Goal: Task Accomplishment & Management: Manage account settings

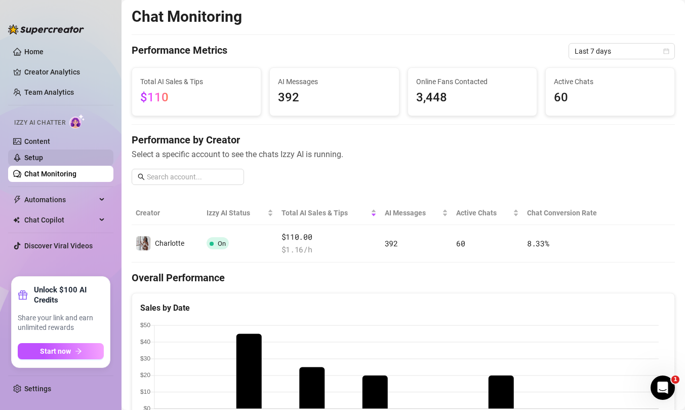
click at [35, 160] on link "Setup" at bounding box center [33, 157] width 19 height 8
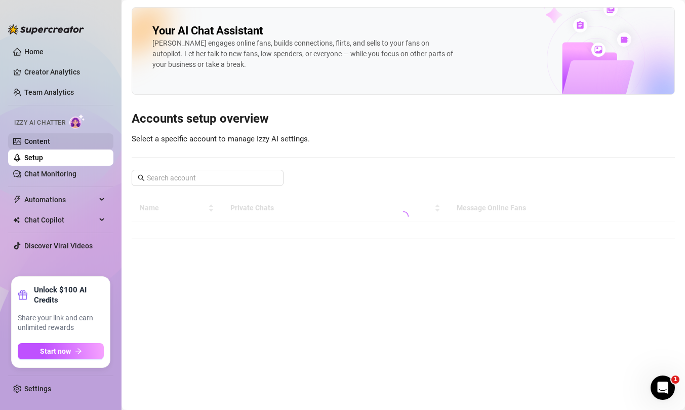
click at [46, 137] on link "Content" at bounding box center [37, 141] width 26 height 8
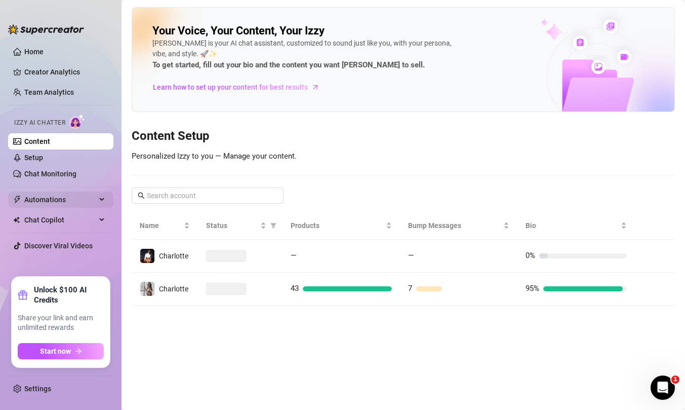
click at [54, 201] on span "Automations" at bounding box center [60, 199] width 72 height 16
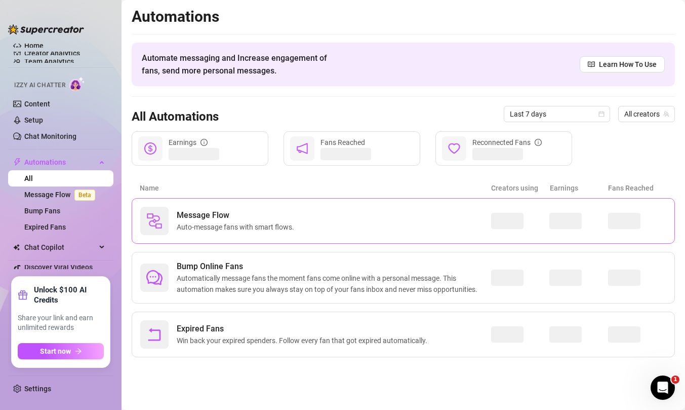
click at [300, 230] on div "Message Flow Auto-message fans with smart flows." at bounding box center [315, 221] width 351 height 28
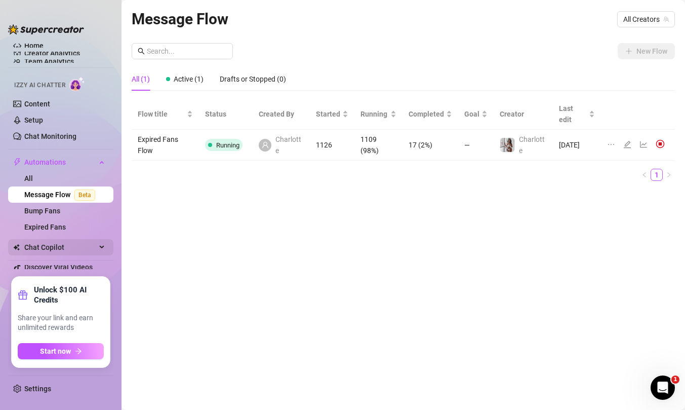
click at [56, 249] on span "Chat Copilot" at bounding box center [60, 247] width 72 height 16
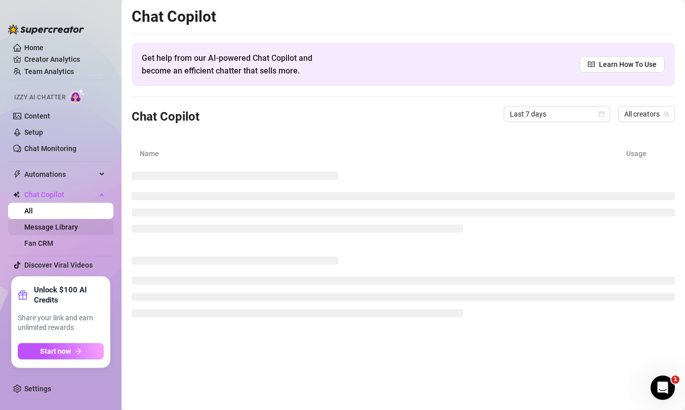
click at [47, 223] on link "Message Library" at bounding box center [51, 227] width 54 height 8
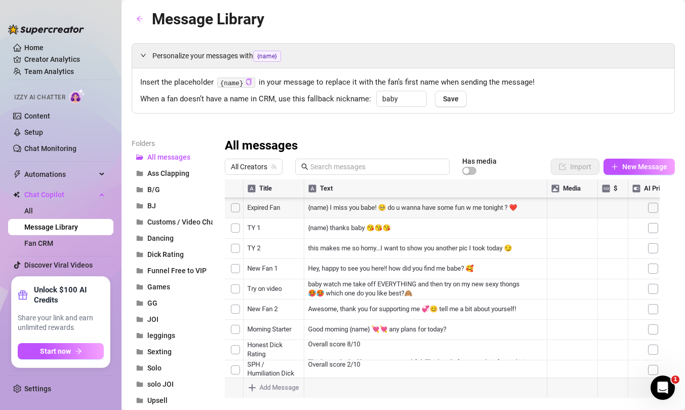
scroll to position [148, 0]
click at [270, 165] on span "All Creators" at bounding box center [254, 166] width 46 height 15
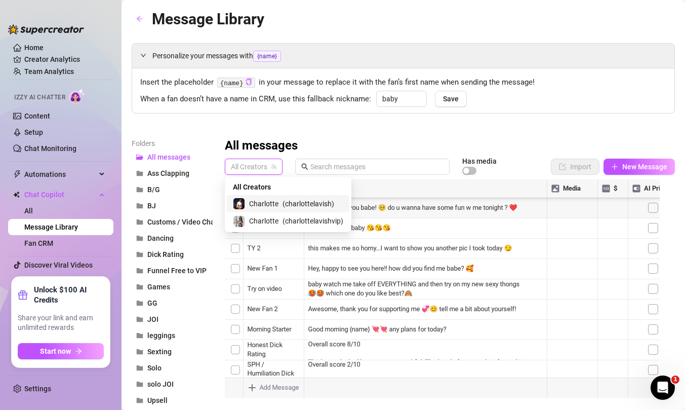
click at [274, 205] on span "Charlotte" at bounding box center [263, 203] width 29 height 11
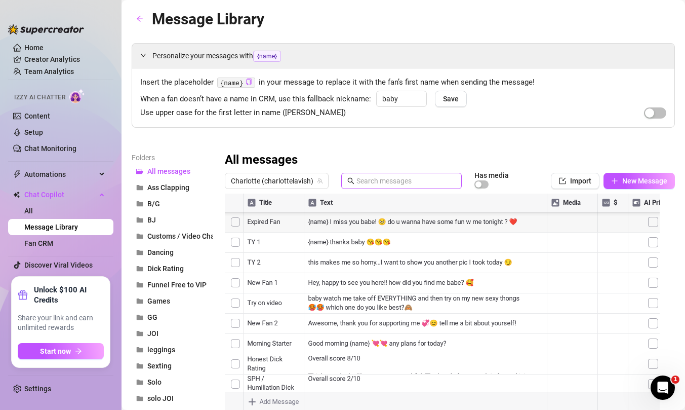
click at [355, 179] on icon "search" at bounding box center [350, 180] width 7 height 7
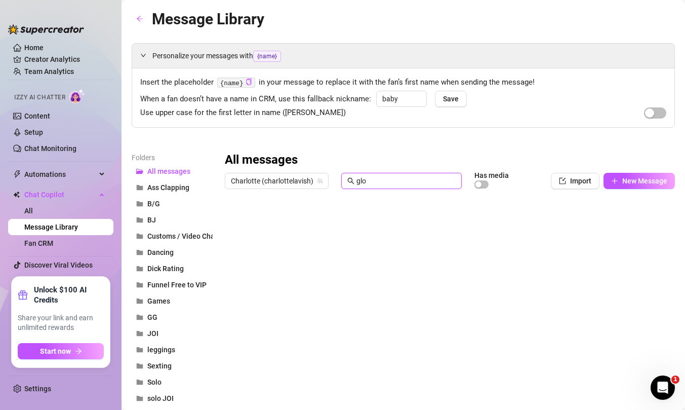
scroll to position [0, 0]
type input "glow"
click at [320, 224] on div at bounding box center [446, 307] width 443 height 226
click at [279, 223] on div at bounding box center [446, 307] width 443 height 226
click at [508, 223] on div at bounding box center [446, 307] width 443 height 226
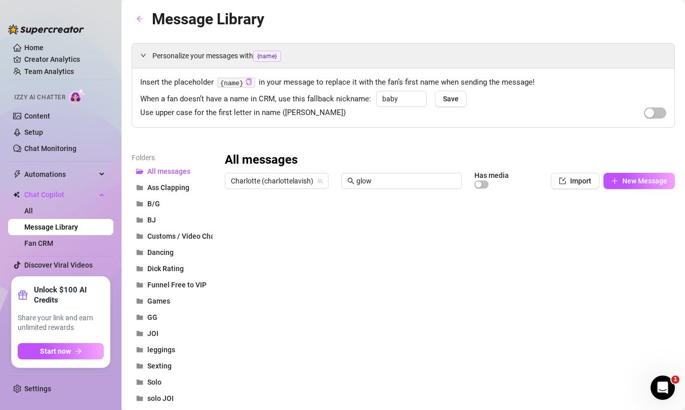
click at [478, 221] on div at bounding box center [446, 307] width 443 height 226
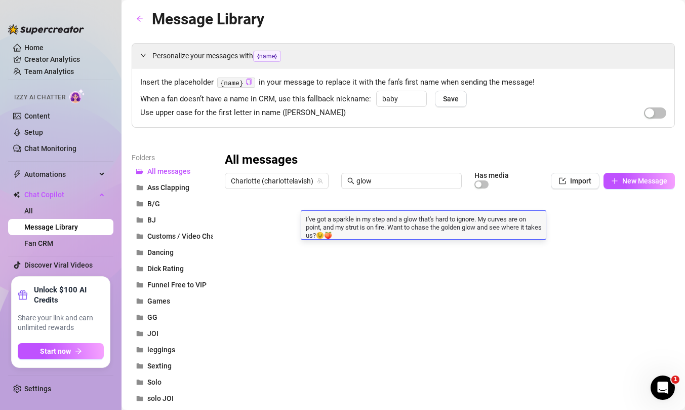
click at [478, 221] on textarea "I've got a sparkle in my step and a glow that's hard to ignore. My curves are o…" at bounding box center [423, 226] width 245 height 25
click at [351, 232] on textarea "I've got a sparkle in my step and a glow that's hard to ignore. My curves are o…" at bounding box center [423, 226] width 245 height 25
click at [305, 217] on textarea "I've got a sparkle in my step and a glow that's hard to ignore. My curves are o…" at bounding box center [423, 226] width 245 height 25
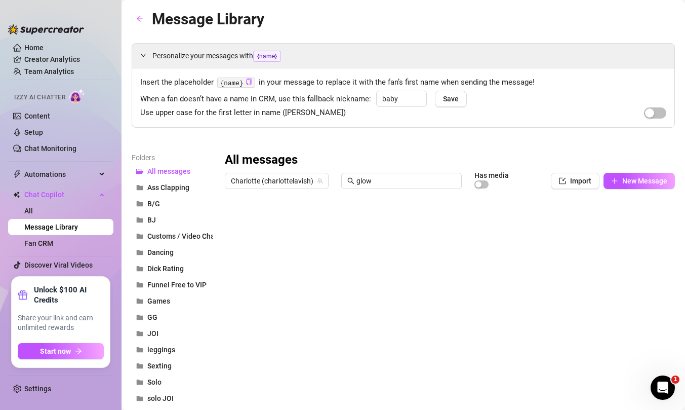
click at [322, 223] on div at bounding box center [446, 307] width 443 height 226
click at [322, 222] on div at bounding box center [446, 307] width 443 height 226
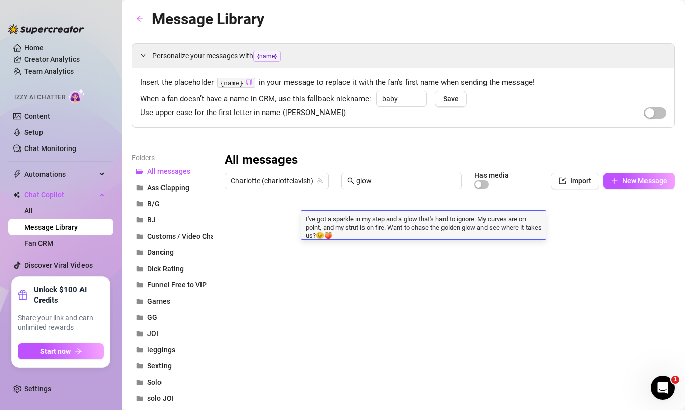
click at [303, 217] on textarea "I've got a sparkle in my step and a glow that's hard to ignore. My curves are o…" at bounding box center [423, 226] width 245 height 25
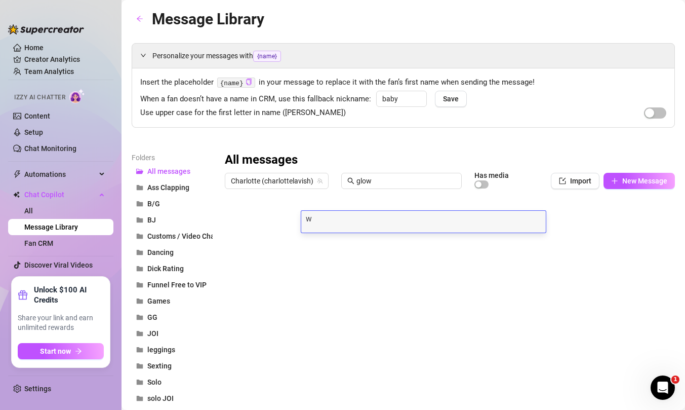
scroll to position [1, 0]
type textarea "I've got a sparkle in my step and a glow that's hard to ignore. My curves are o…"
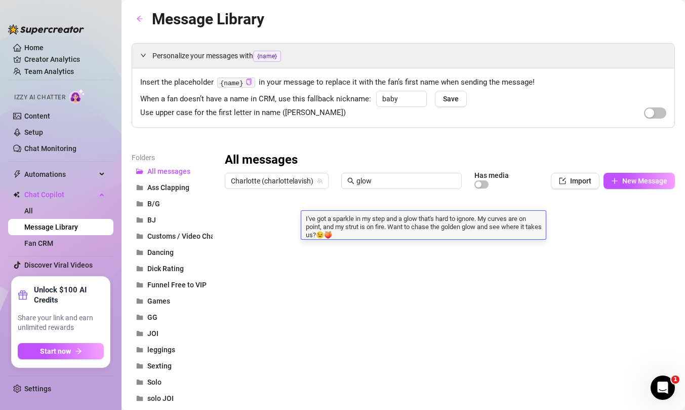
click at [356, 231] on textarea "I've got a sparkle in my step and a glow that's hard to ignore. My curves are o…" at bounding box center [423, 226] width 245 height 25
click at [306, 218] on textarea "I've got a sparkle in my step and a glow that's hard to ignore. My curves are o…" at bounding box center [423, 226] width 245 height 25
click at [305, 218] on textarea "I've got a sparkle in my step and a glow that's hard to ignore. My curves are o…" at bounding box center [423, 226] width 245 height 25
type textarea "Walk away video of my juicy booty. I've got a sparkle in my step and a glow tha…"
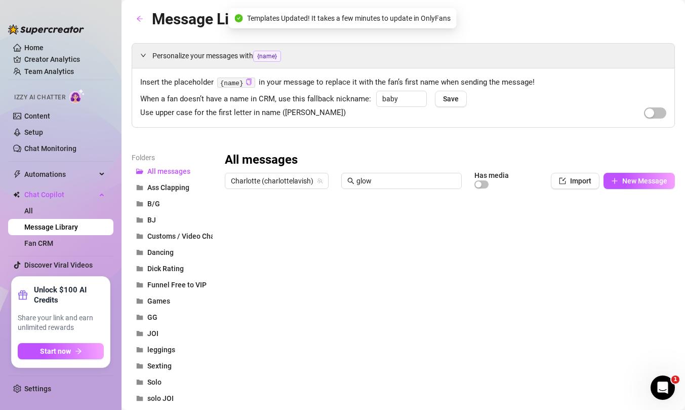
click at [268, 225] on div at bounding box center [446, 307] width 443 height 226
click at [269, 225] on div at bounding box center [446, 307] width 443 height 226
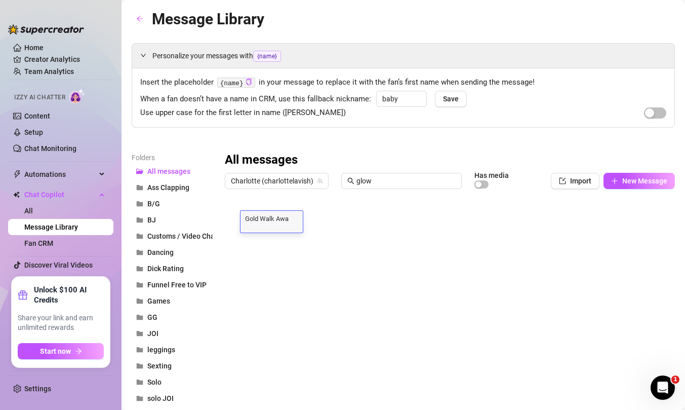
type textarea "Gold Walk Away"
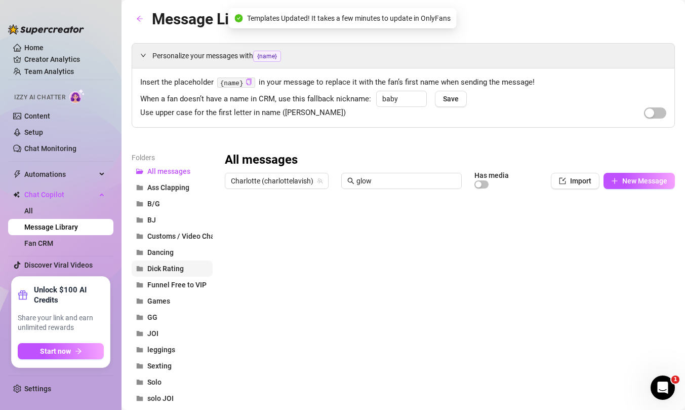
scroll to position [100, 0]
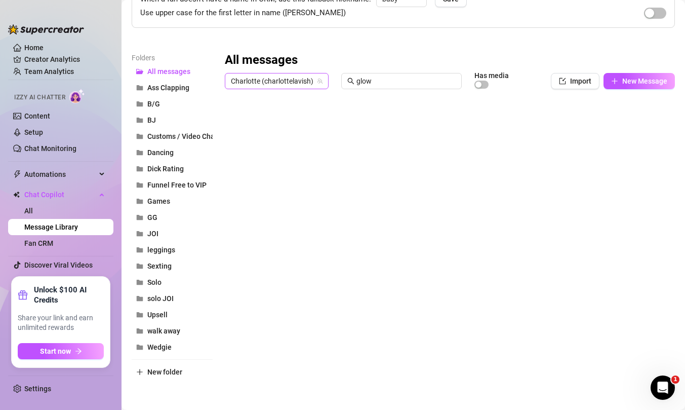
click at [300, 84] on span "Charlotte (charlottelavish)" at bounding box center [277, 80] width 92 height 15
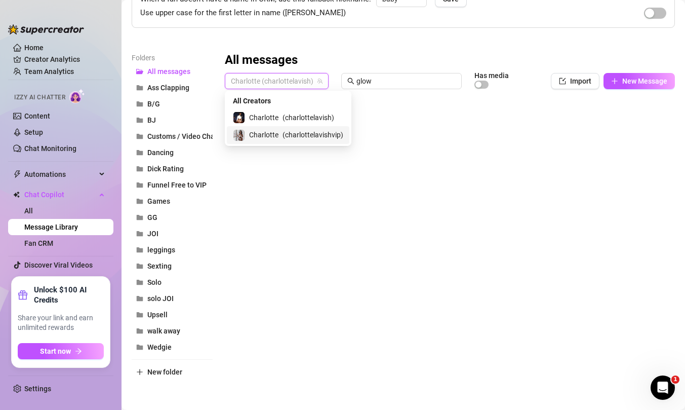
click at [281, 134] on div "Charlotte ( charlottelavishvip )" at bounding box center [288, 135] width 110 height 12
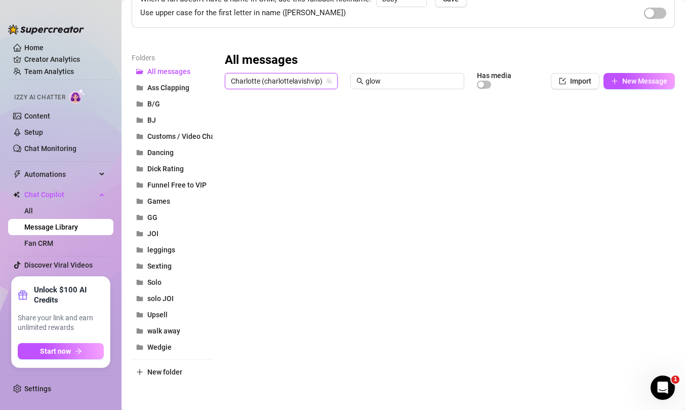
click at [388, 160] on div at bounding box center [446, 207] width 443 height 226
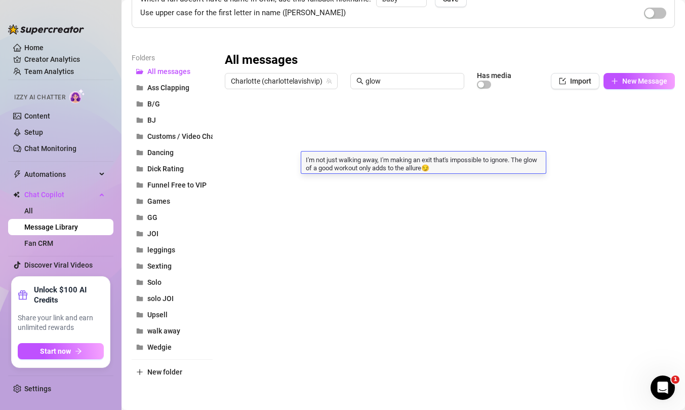
click at [388, 160] on textarea "I'm not just walking away, I'm making an exit that's impossible to ignore. The …" at bounding box center [423, 162] width 245 height 17
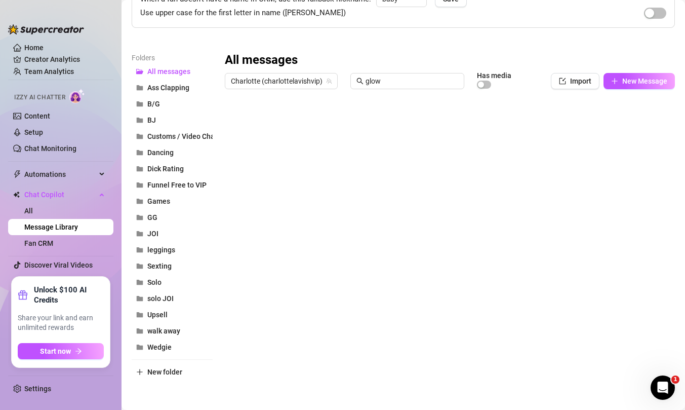
click at [396, 137] on div at bounding box center [446, 207] width 443 height 226
click at [389, 167] on div at bounding box center [446, 207] width 443 height 226
click at [584, 153] on div at bounding box center [446, 207] width 443 height 226
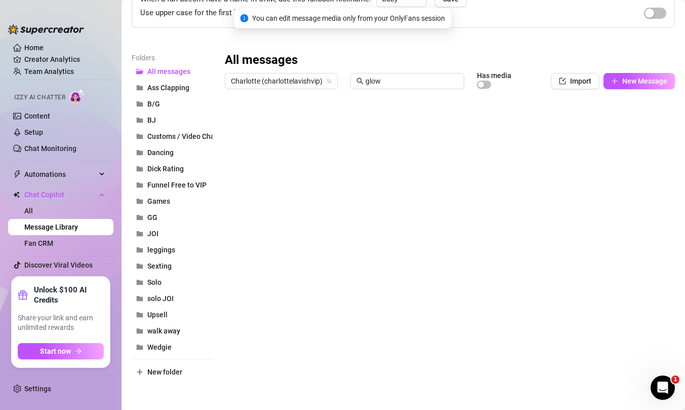
click at [577, 120] on div at bounding box center [446, 207] width 443 height 226
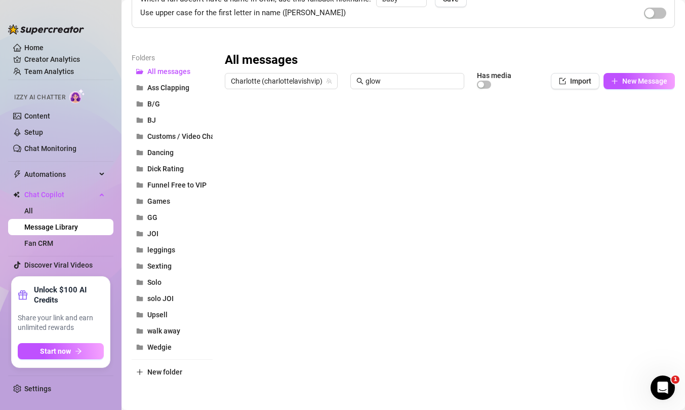
click at [238, 162] on div at bounding box center [446, 207] width 443 height 226
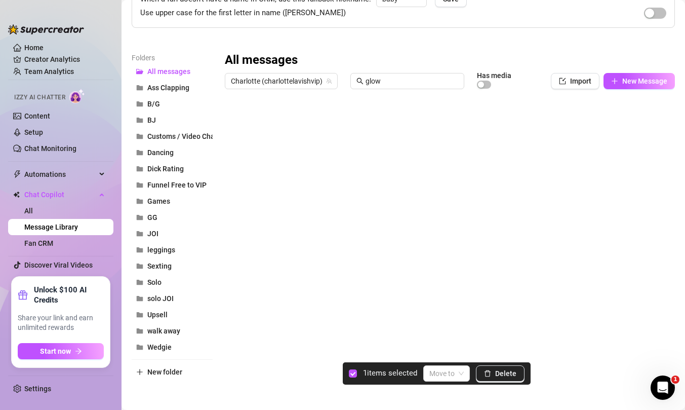
click at [230, 141] on div at bounding box center [446, 207] width 443 height 226
click at [521, 375] on button "Delete" at bounding box center [500, 373] width 49 height 16
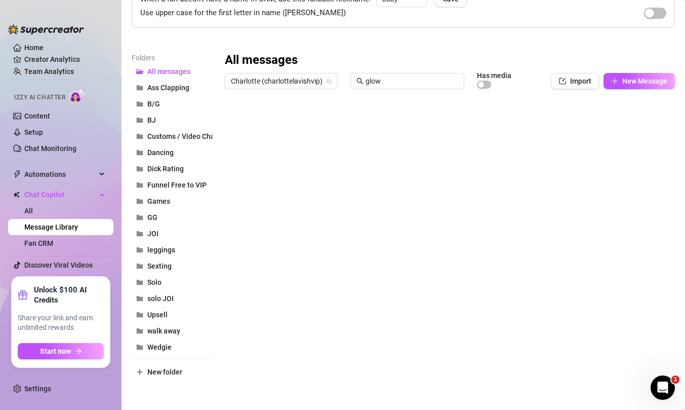
click at [603, 122] on div at bounding box center [446, 207] width 443 height 226
type textarea "8"
click at [246, 124] on div at bounding box center [446, 207] width 443 height 226
click at [272, 122] on div at bounding box center [446, 207] width 443 height 226
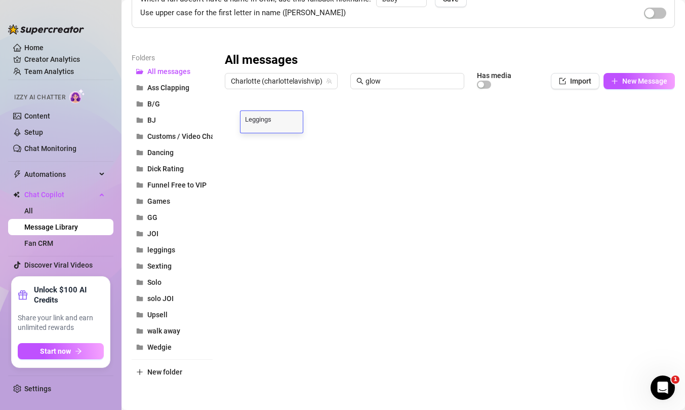
click at [272, 122] on textarea "Leggings" at bounding box center [272, 118] width 62 height 9
click at [282, 120] on textarea "Leggings" at bounding box center [272, 118] width 62 height 9
type textarea "Legging Walk Away"
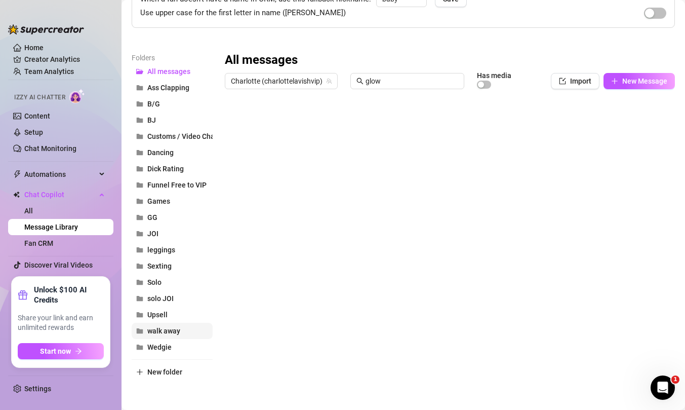
click at [166, 335] on button "walk away" at bounding box center [172, 331] width 81 height 16
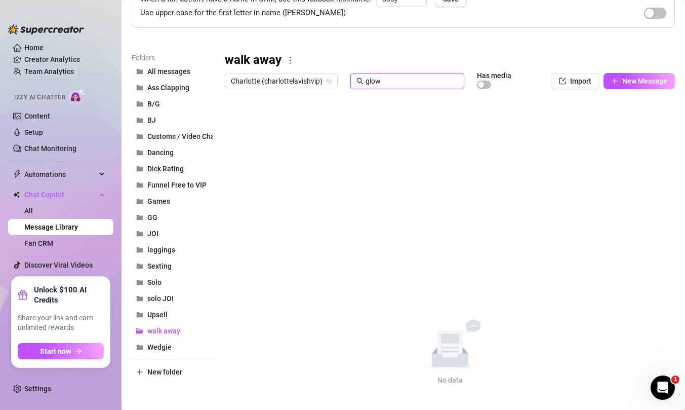
click at [382, 84] on input "glow" at bounding box center [412, 80] width 93 height 11
type input "g"
type input "legging"
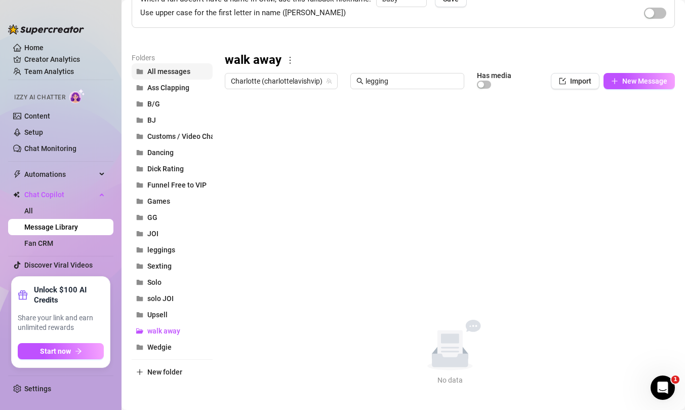
click at [168, 71] on span "All messages" at bounding box center [168, 71] width 43 height 8
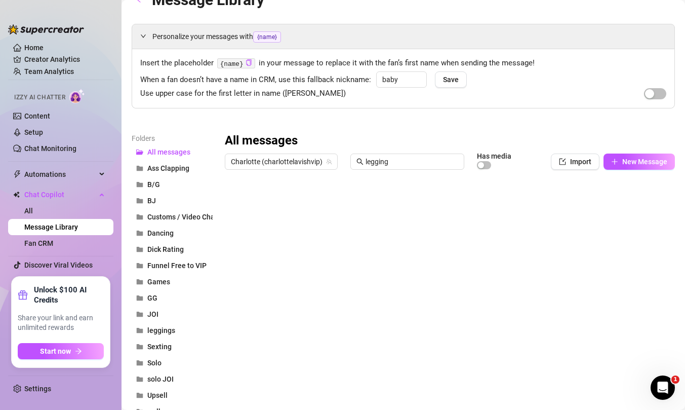
scroll to position [0, 0]
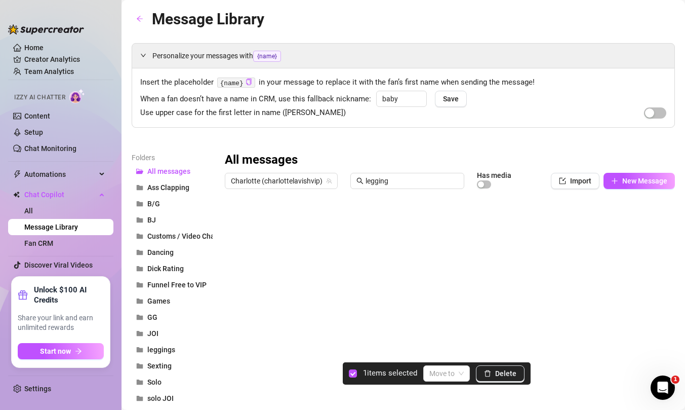
click at [230, 283] on div at bounding box center [446, 307] width 443 height 226
click at [460, 374] on span at bounding box center [447, 373] width 34 height 15
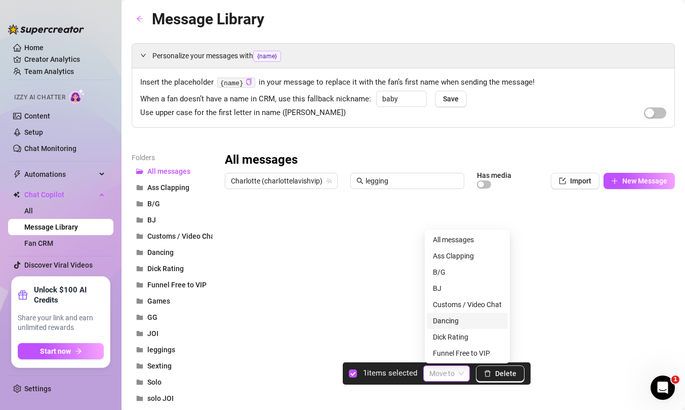
scroll to position [162, 0]
click at [459, 336] on div "walk away" at bounding box center [467, 336] width 69 height 11
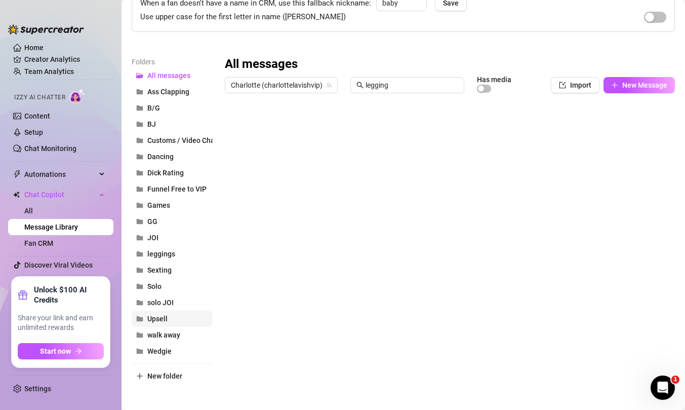
scroll to position [100, 0]
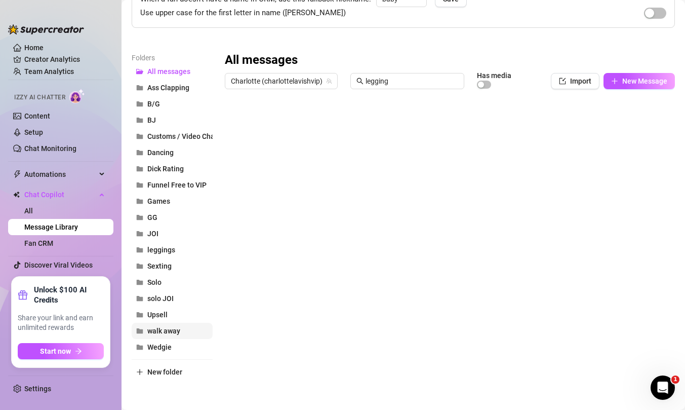
click at [166, 334] on span "walk away" at bounding box center [163, 331] width 33 height 8
click at [240, 123] on div at bounding box center [446, 207] width 443 height 226
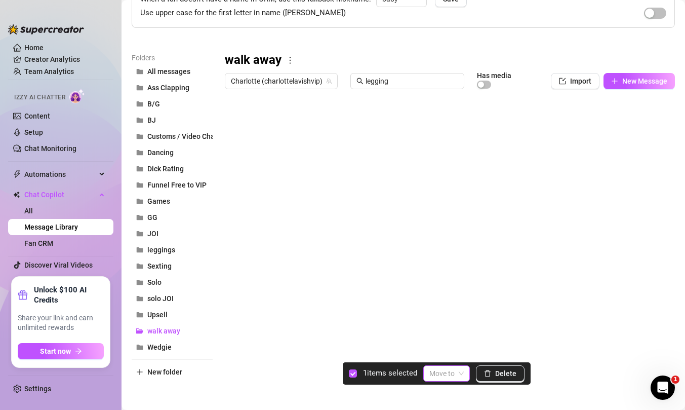
click at [461, 373] on span at bounding box center [447, 373] width 34 height 15
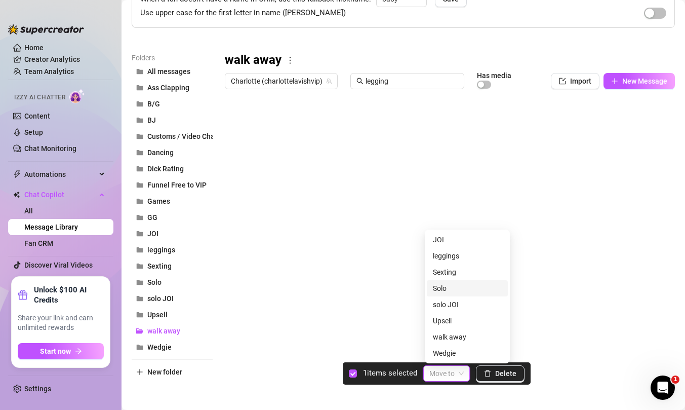
click at [449, 289] on div "Solo" at bounding box center [467, 288] width 69 height 11
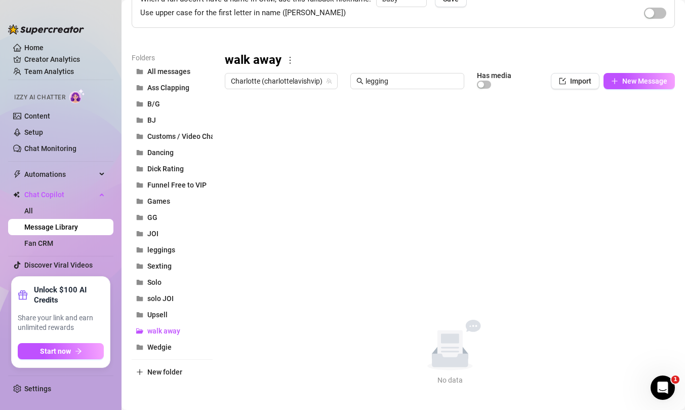
click at [256, 364] on div "No data No data" at bounding box center [450, 353] width 450 height 66
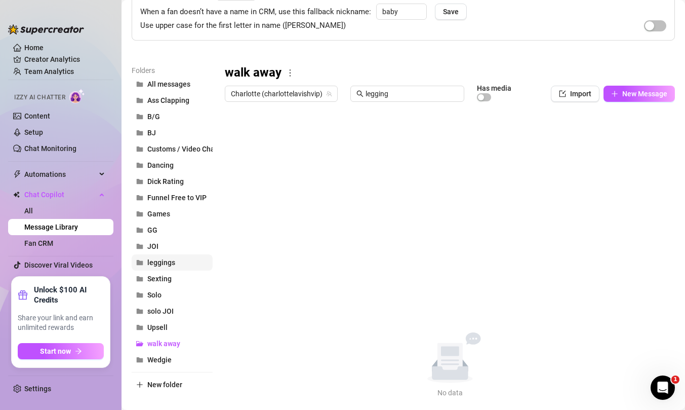
scroll to position [105, 0]
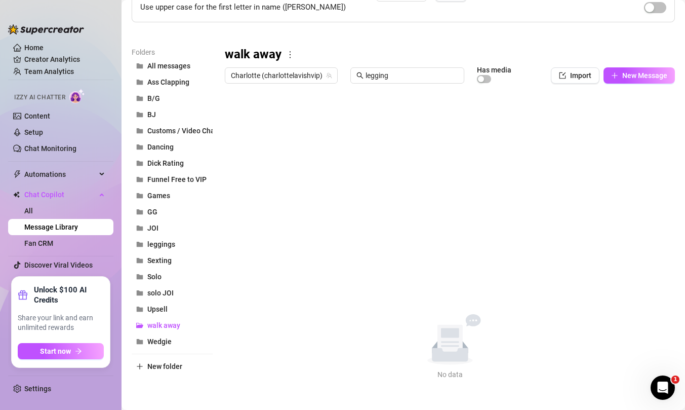
click at [290, 56] on icon "more" at bounding box center [290, 54] width 9 height 9
click at [317, 87] on link "Delete" at bounding box center [308, 87] width 30 height 8
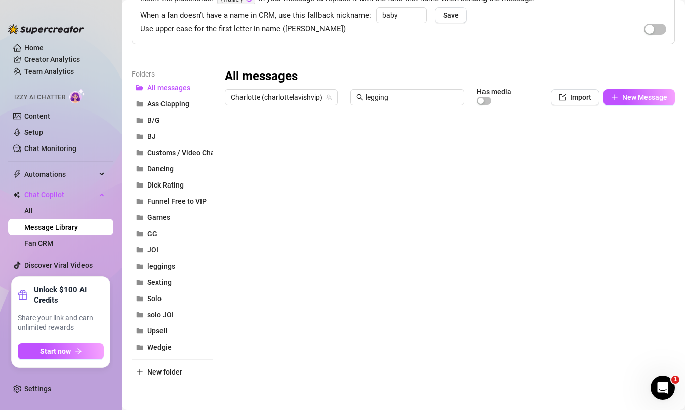
scroll to position [0, 0]
